Goal: Navigation & Orientation: Go to known website

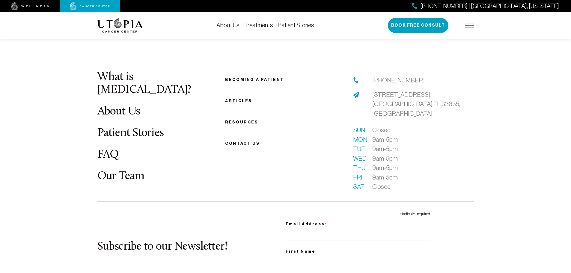
scroll to position [2248, 0]
